Goal: Information Seeking & Learning: Learn about a topic

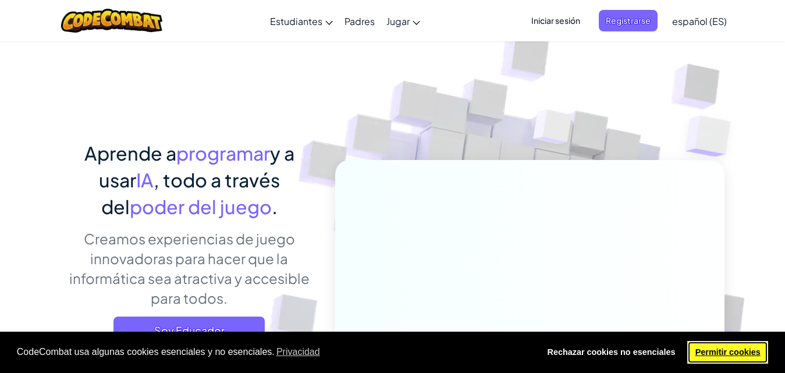
click at [730, 349] on link "Permitir cookies" at bounding box center [727, 352] width 81 height 23
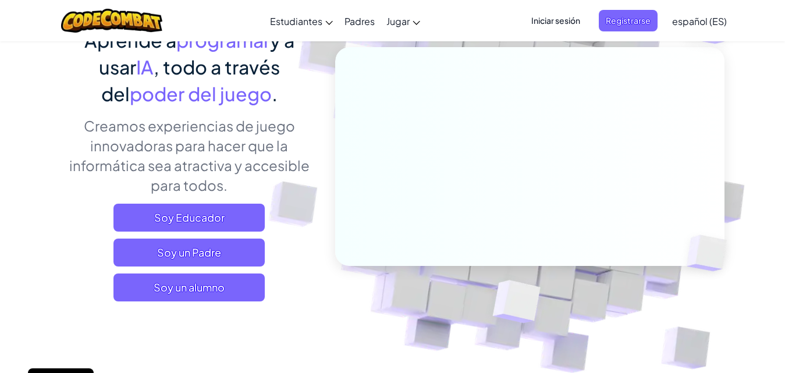
scroll to position [119, 0]
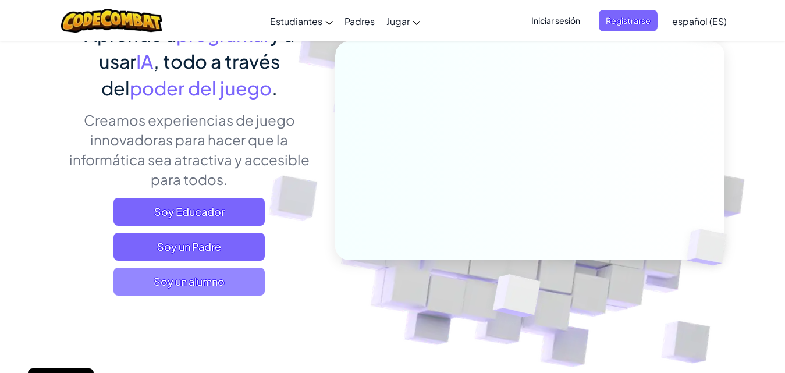
click at [174, 278] on span "Soy un alumno" at bounding box center [188, 282] width 151 height 28
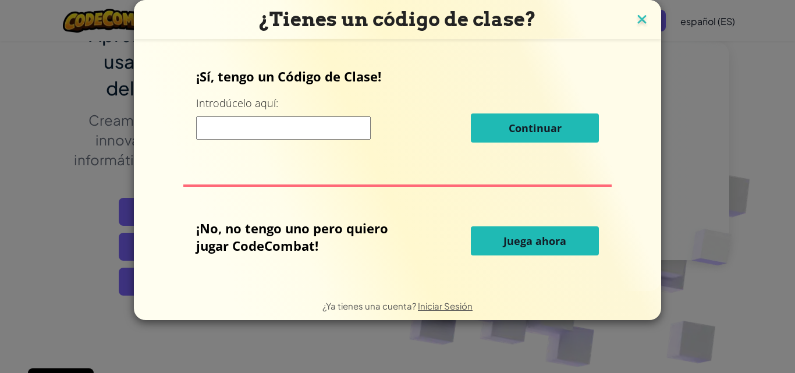
click at [637, 23] on img at bounding box center [641, 20] width 15 height 17
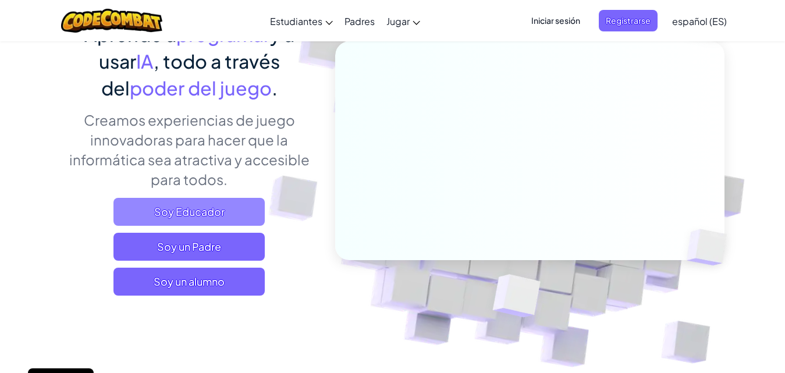
click at [187, 215] on span "Soy Educador" at bounding box center [188, 212] width 151 height 28
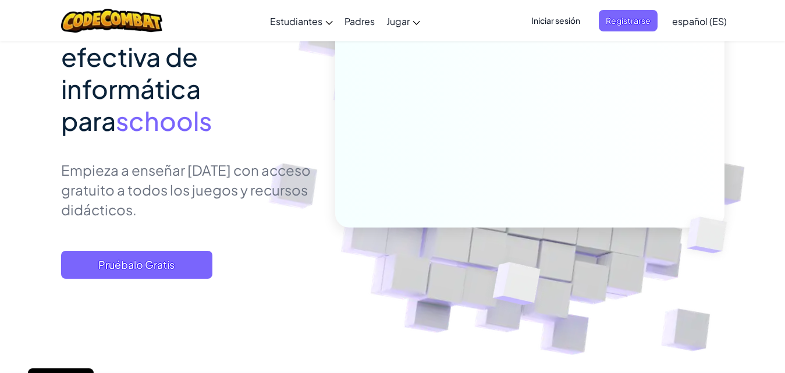
scroll to position [150, 0]
